Goal: Check status: Check status

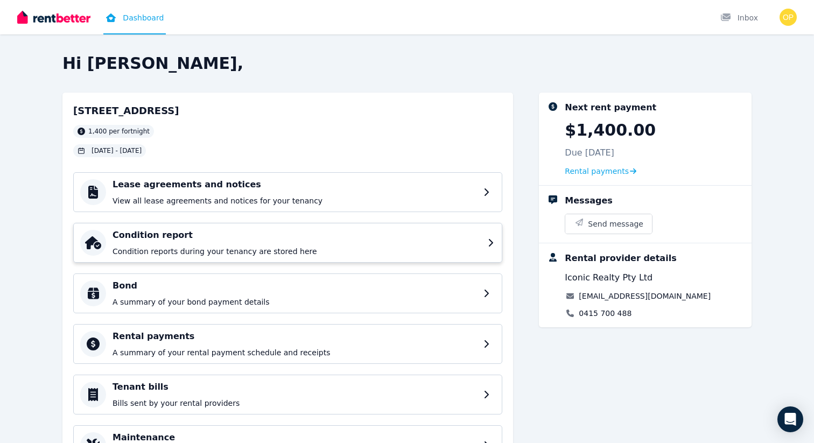
click at [264, 248] on p "Condition reports during your tenancy are stored here" at bounding box center [296, 251] width 369 height 11
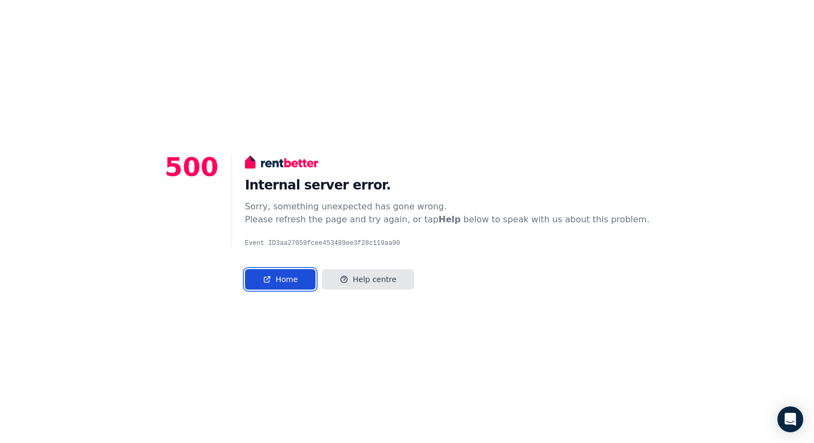
click at [302, 263] on link "Home" at bounding box center [280, 279] width 71 height 20
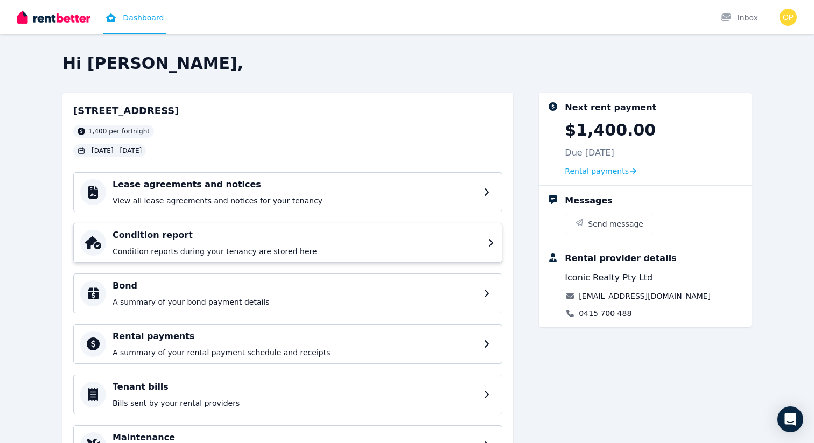
click at [230, 254] on p "Condition reports during your tenancy are stored here" at bounding box center [296, 251] width 369 height 11
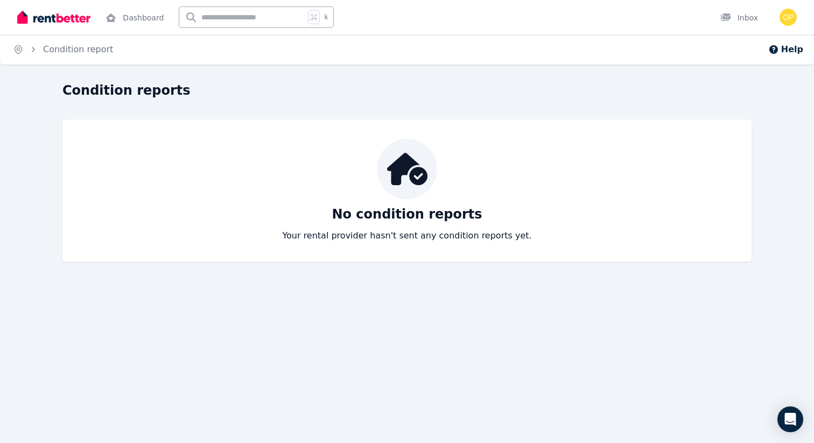
click at [494, 302] on div "Home Condition report Help Condition reports No condition reports Your rental p…" at bounding box center [407, 221] width 814 height 443
click at [60, 11] on img at bounding box center [53, 17] width 73 height 16
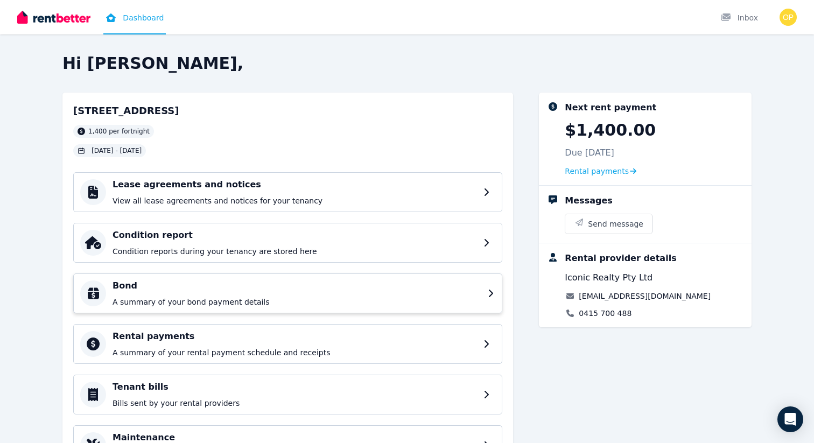
click at [214, 282] on h4 "Bond" at bounding box center [296, 285] width 369 height 13
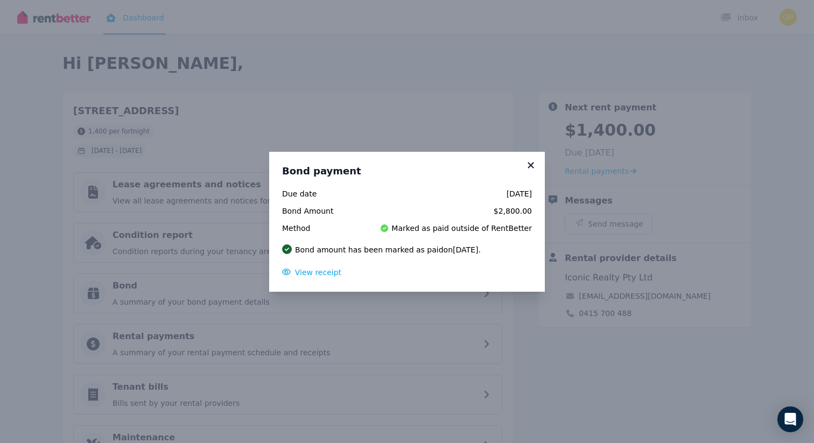
click at [530, 163] on icon at bounding box center [530, 165] width 11 height 10
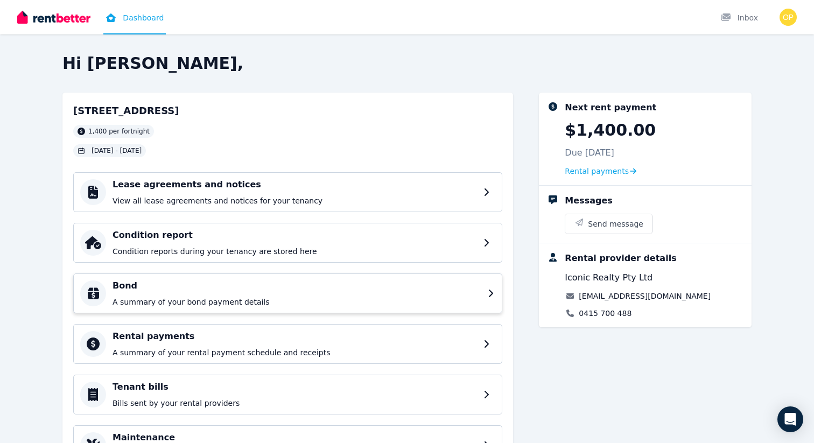
click at [270, 294] on div "Bond A summary of your bond payment details" at bounding box center [296, 293] width 369 height 28
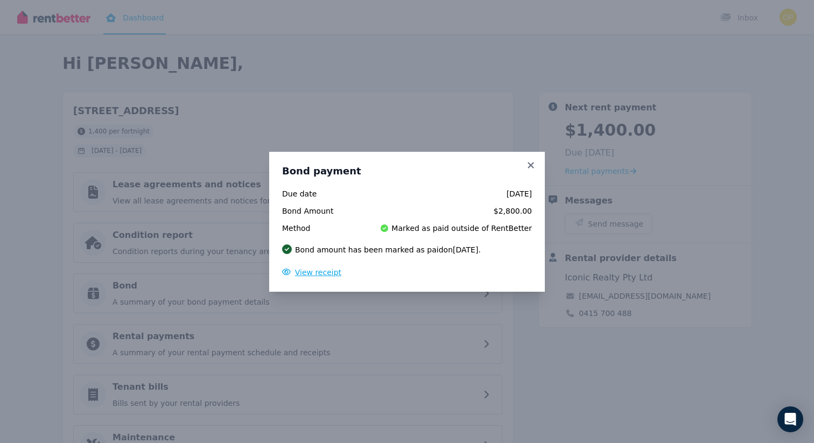
click at [313, 270] on span "View receipt" at bounding box center [318, 272] width 46 height 9
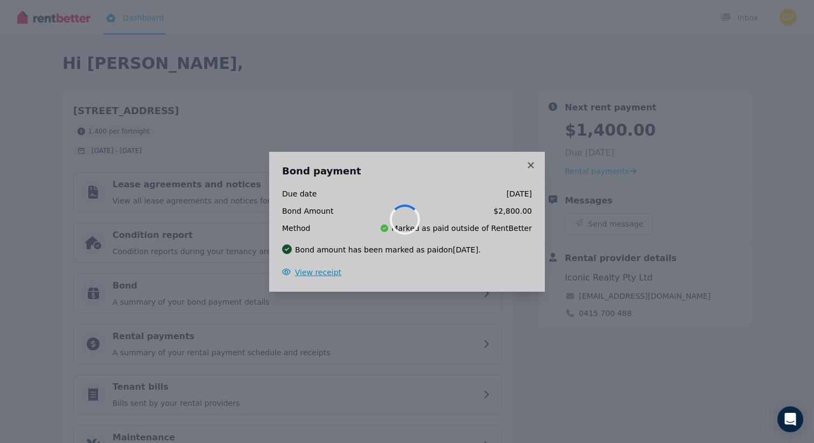
click at [313, 270] on div at bounding box center [407, 221] width 814 height 443
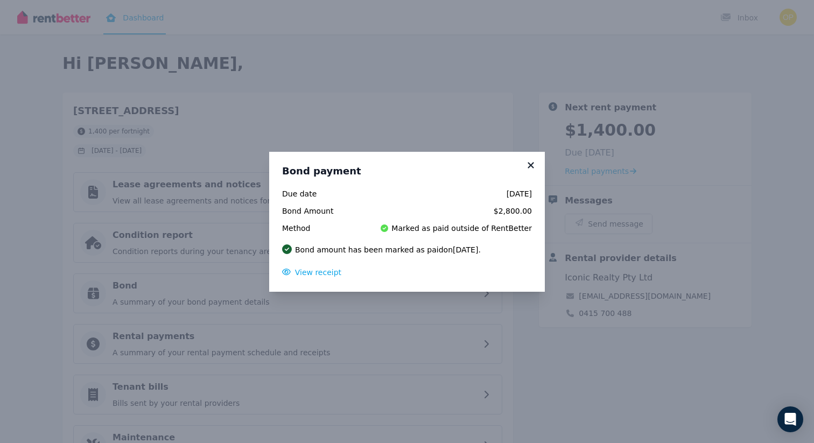
click at [529, 168] on icon at bounding box center [530, 165] width 11 height 10
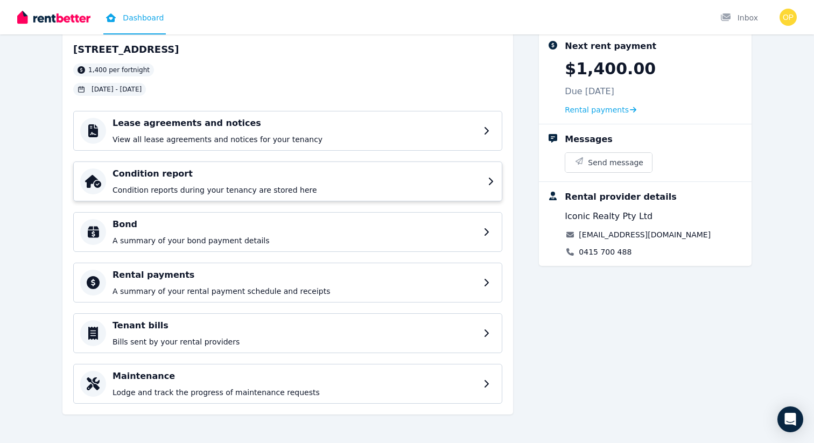
scroll to position [63, 0]
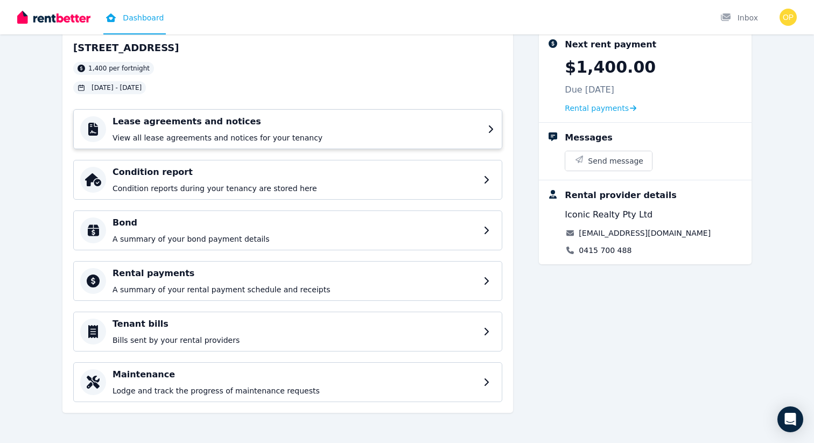
click at [316, 132] on div "Lease agreements and notices View all lease agreements and notices for your ten…" at bounding box center [296, 129] width 369 height 28
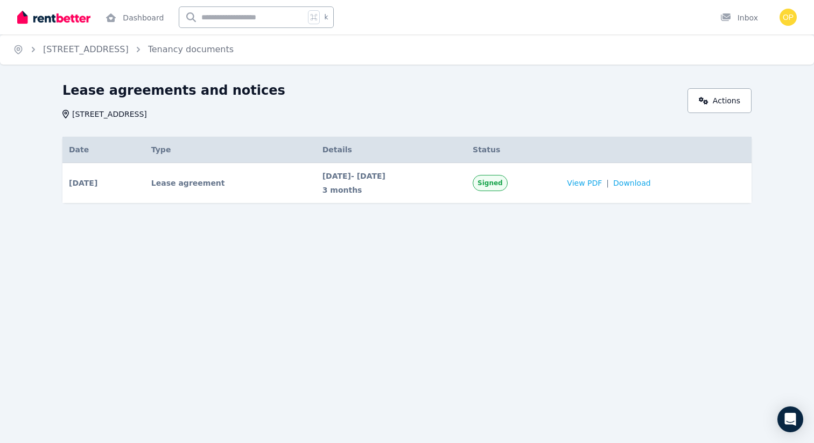
click at [65, 17] on img at bounding box center [53, 17] width 73 height 16
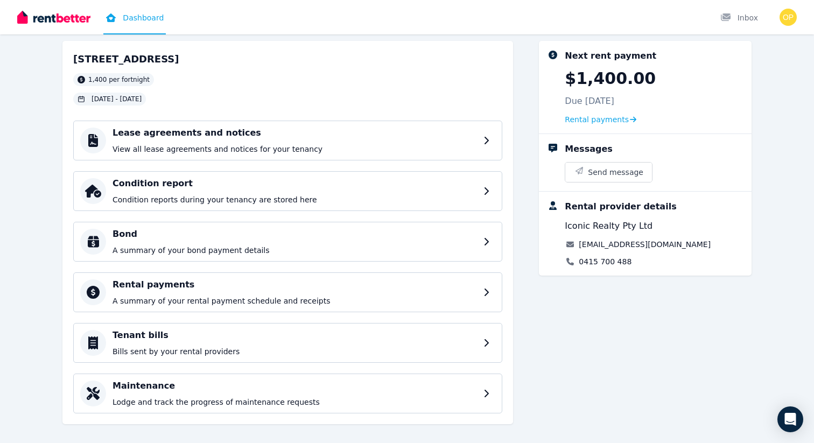
scroll to position [63, 0]
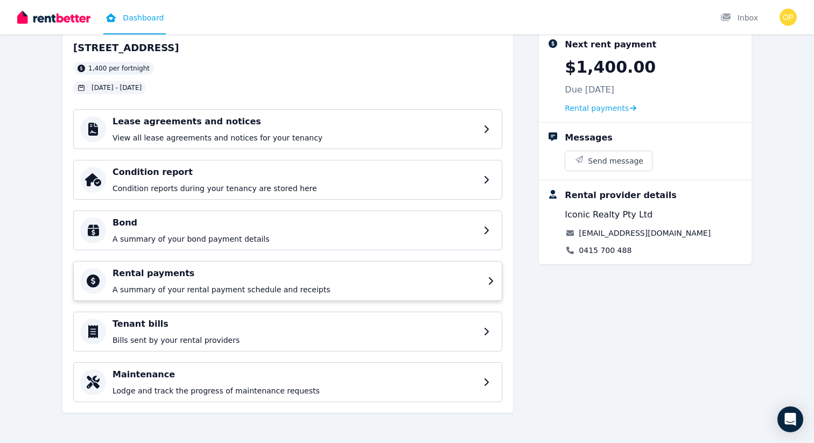
click at [245, 282] on div "Rental payments A summary of your rental payment schedule and receipts" at bounding box center [296, 281] width 369 height 28
